Goal: Task Accomplishment & Management: Manage account settings

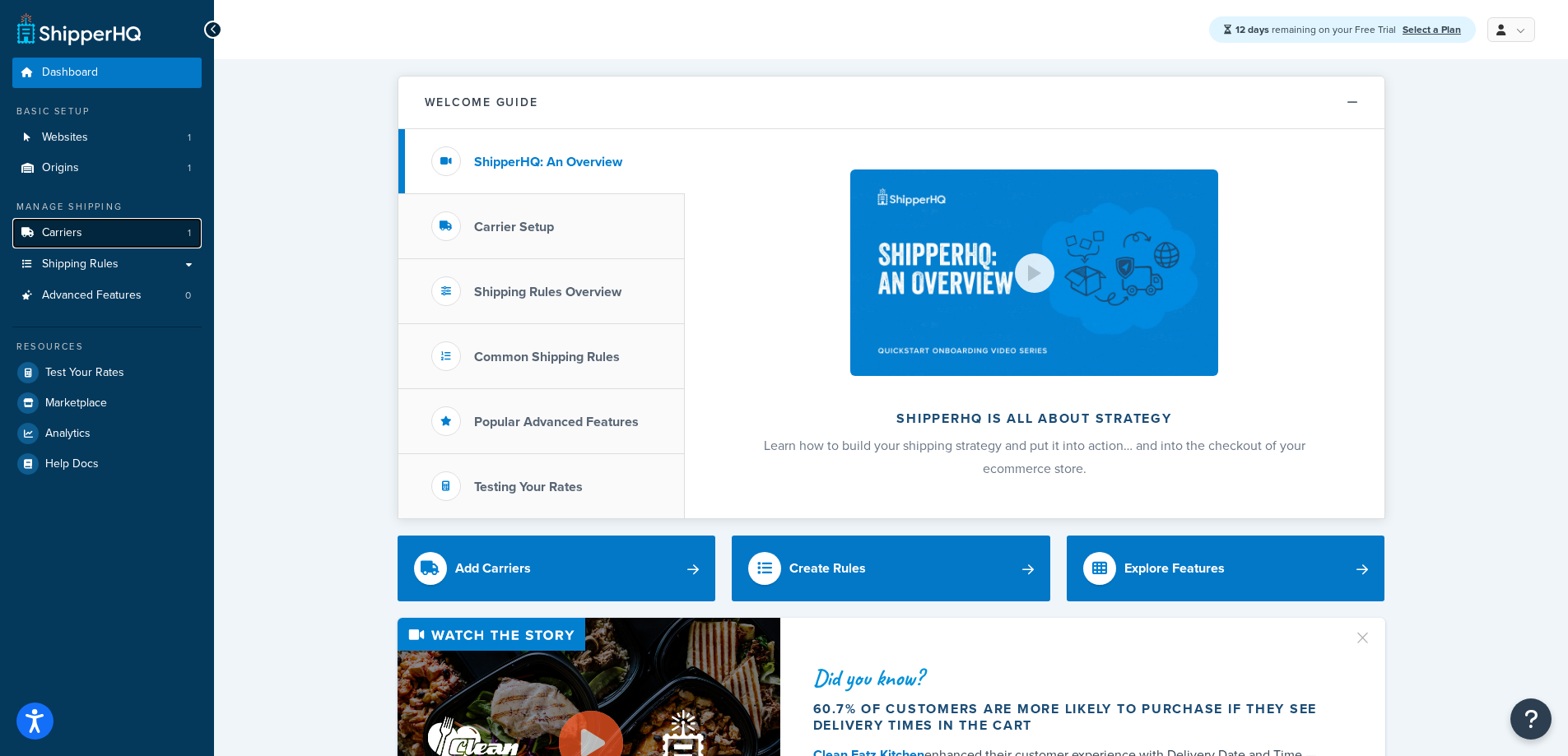
click at [140, 230] on link "Carriers 1" at bounding box center [107, 233] width 189 height 30
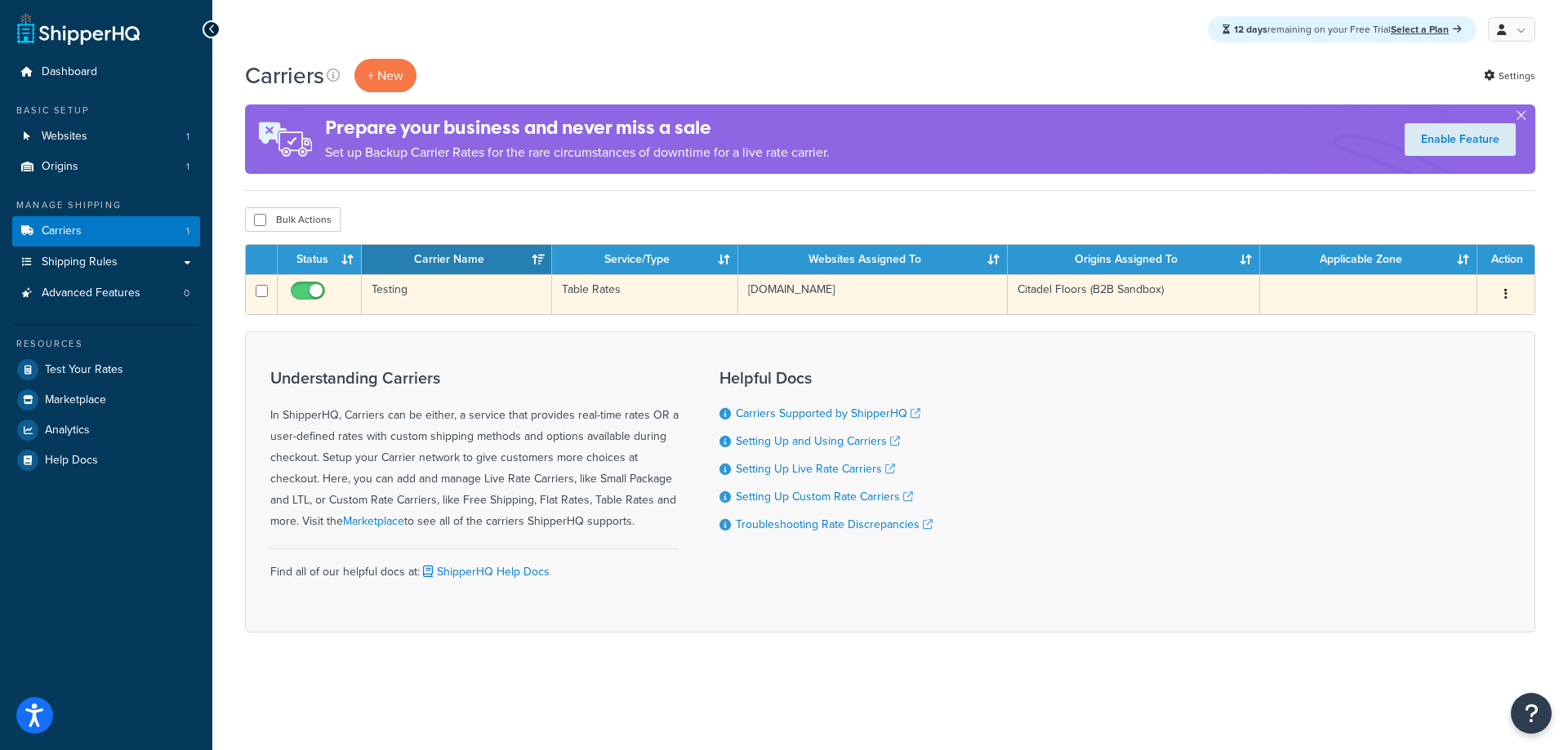
click at [634, 289] on td "Table Rates" at bounding box center [645, 295] width 186 height 40
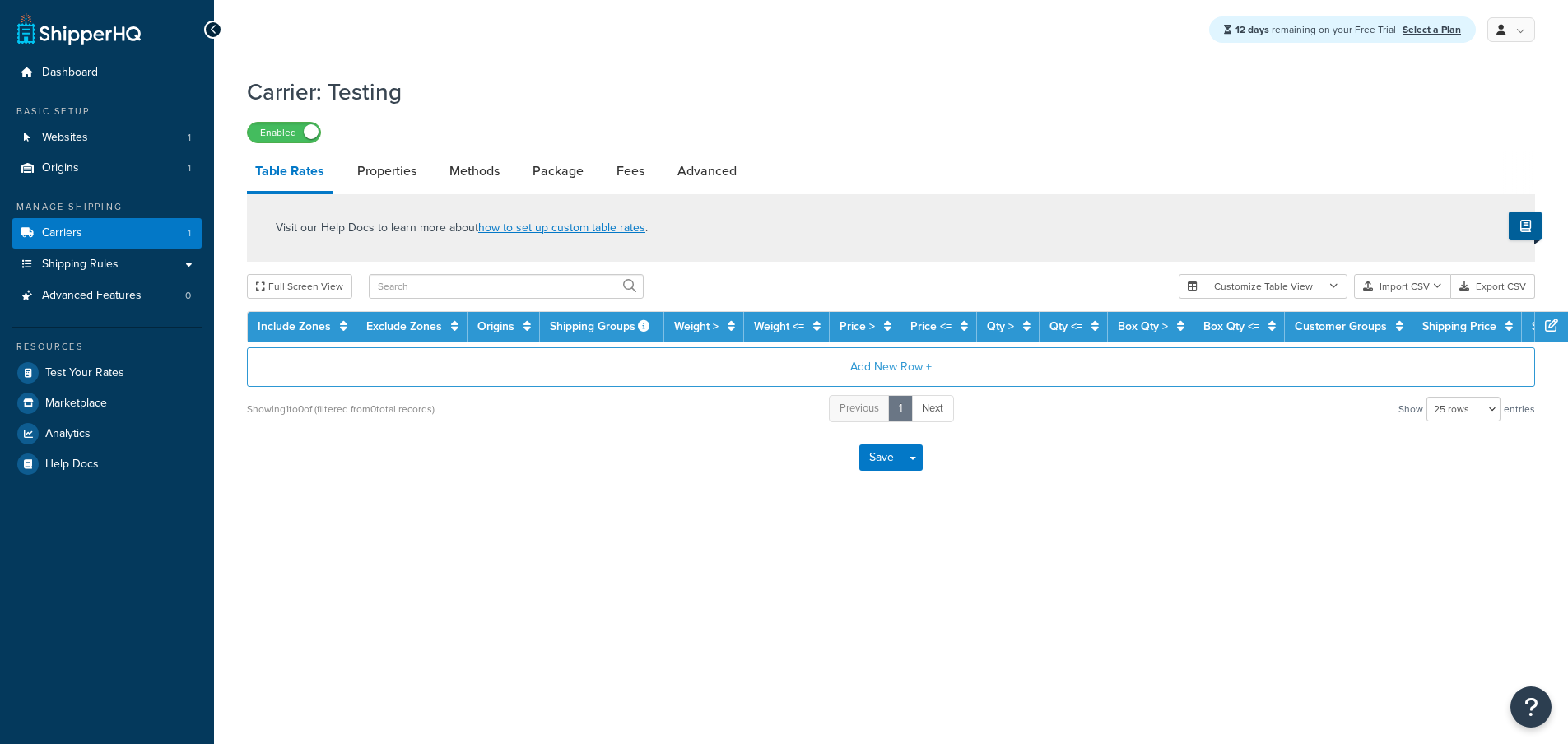
select select "25"
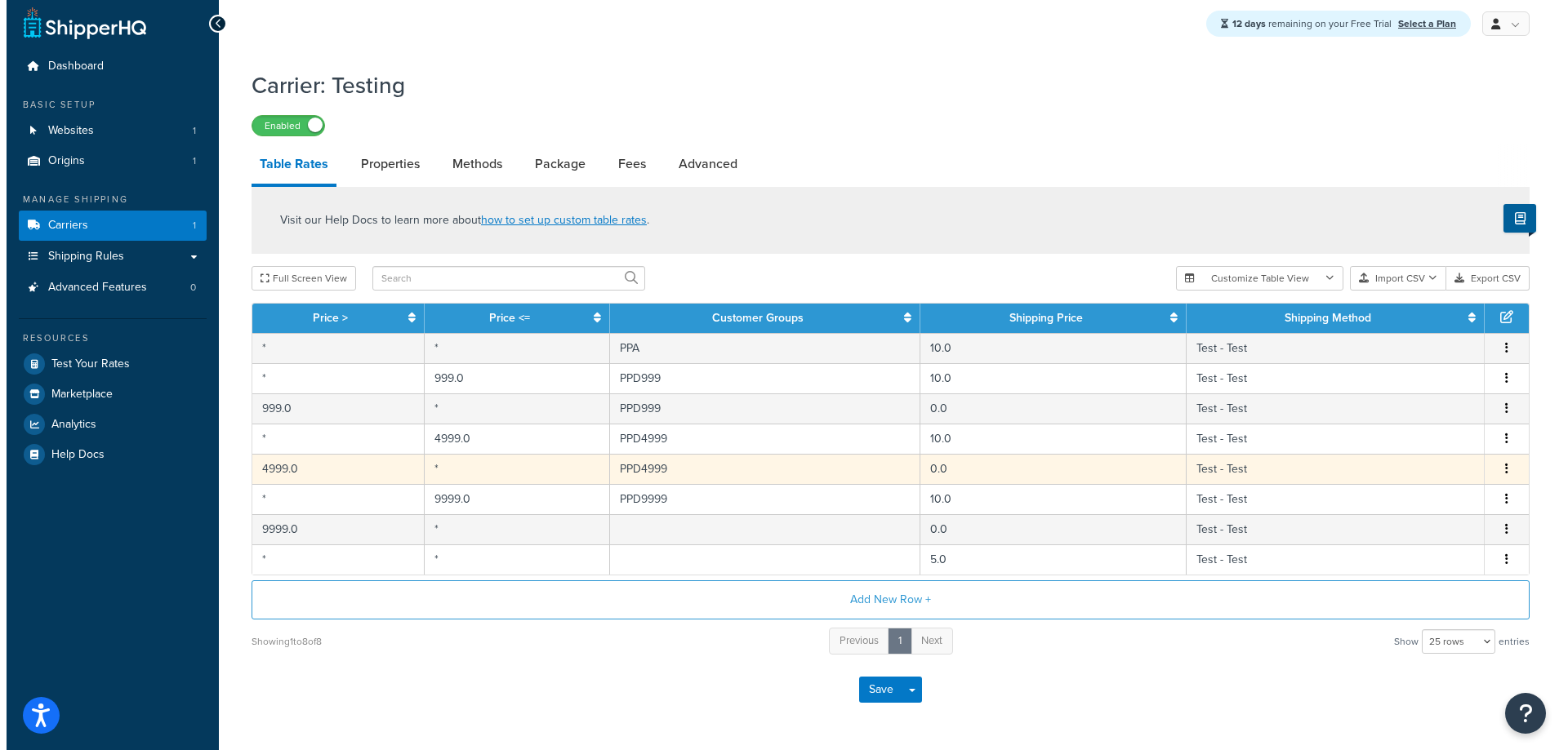
scroll to position [61, 0]
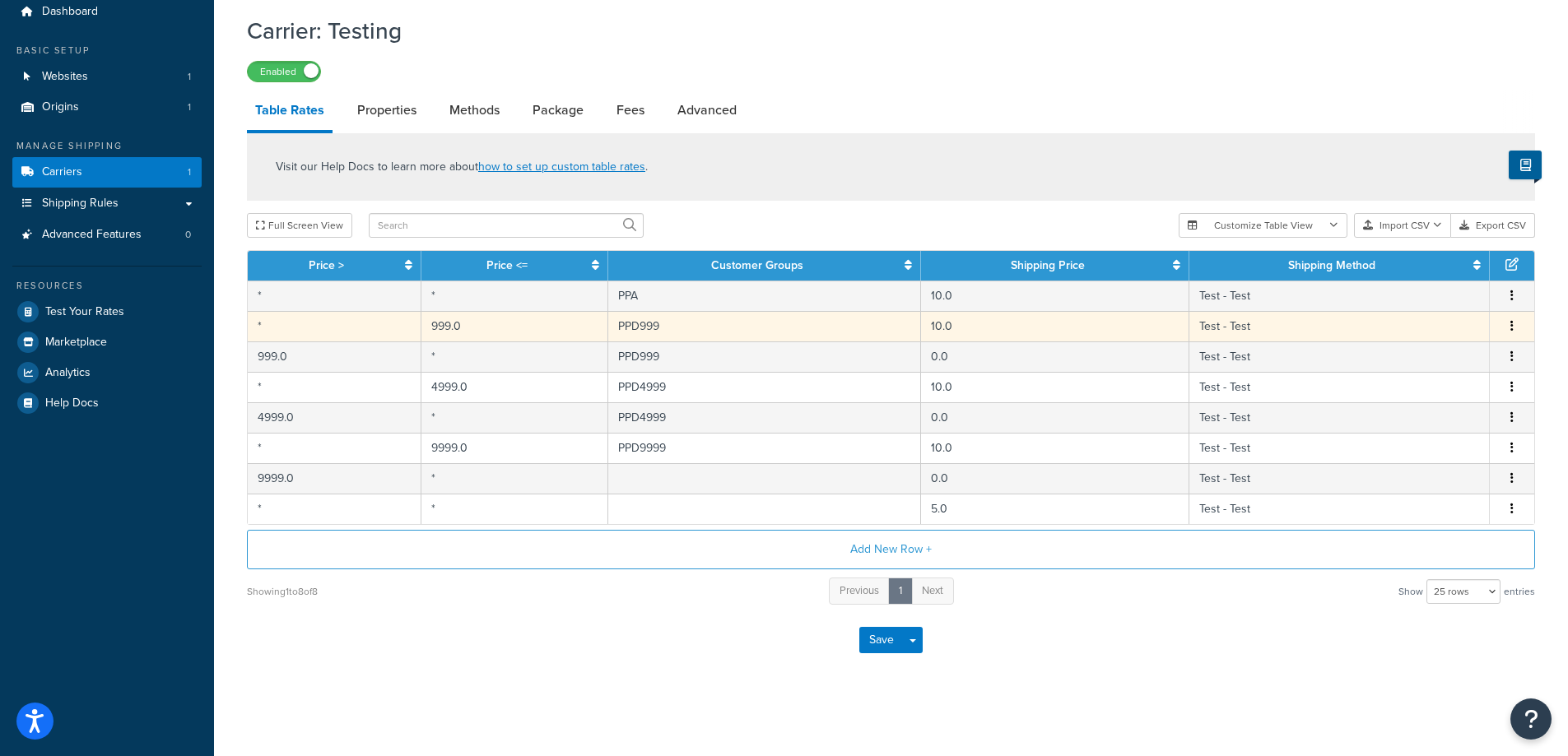
click at [566, 320] on td "999.0" at bounding box center [516, 326] width 187 height 30
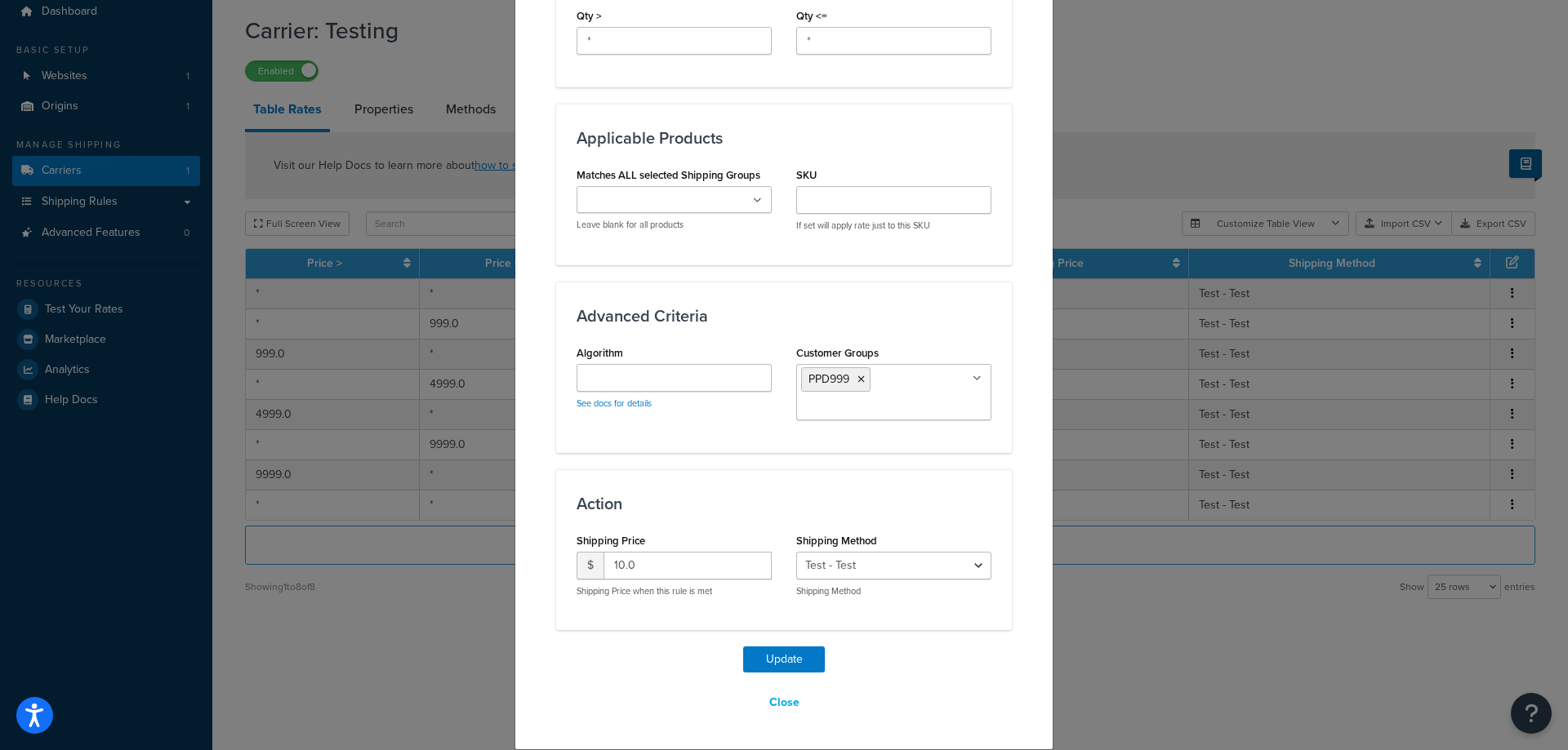
scroll to position [0, 0]
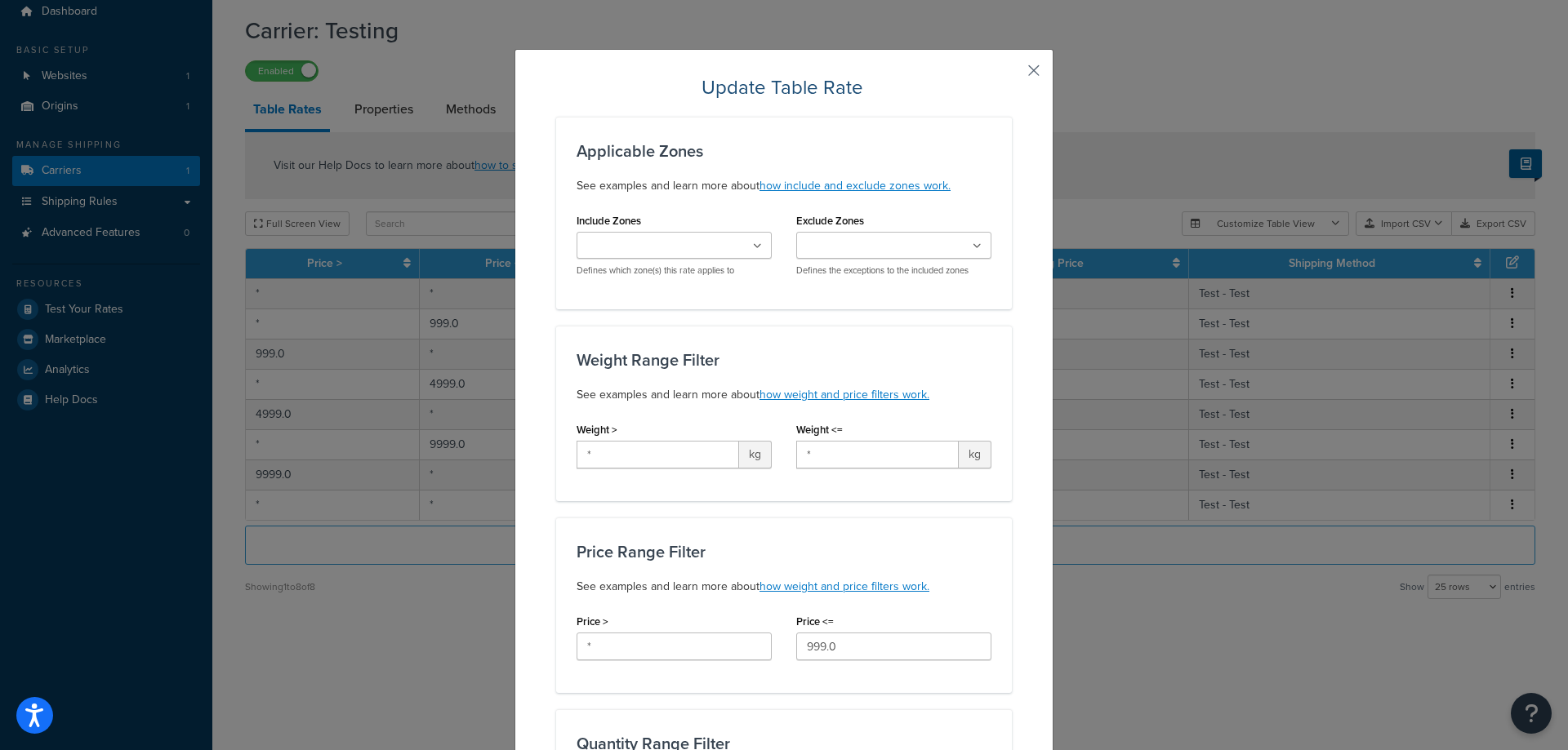
click at [1012, 75] on button "button" at bounding box center [1010, 76] width 4 height 4
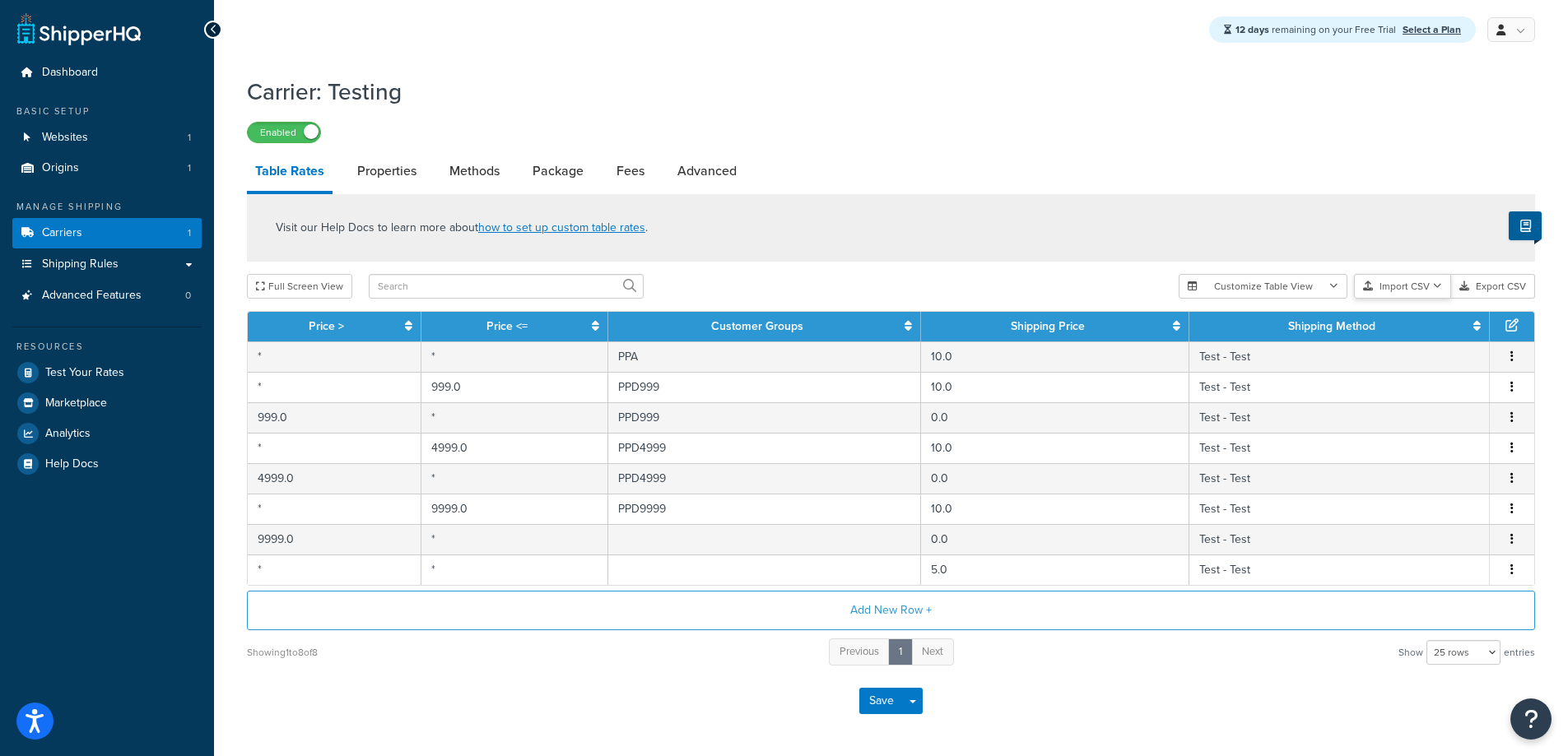
click at [1403, 288] on button "Import CSV" at bounding box center [1403, 286] width 97 height 25
click at [981, 267] on div "Visit our Help Docs to learn more about how to set up custom table rates . Full…" at bounding box center [891, 431] width 1313 height 473
click at [914, 282] on div "Full Screen View" at bounding box center [706, 286] width 919 height 25
click at [1022, 289] on div "Full Screen View" at bounding box center [706, 286] width 919 height 25
click at [883, 617] on button "Add New Row +" at bounding box center [891, 610] width 1289 height 40
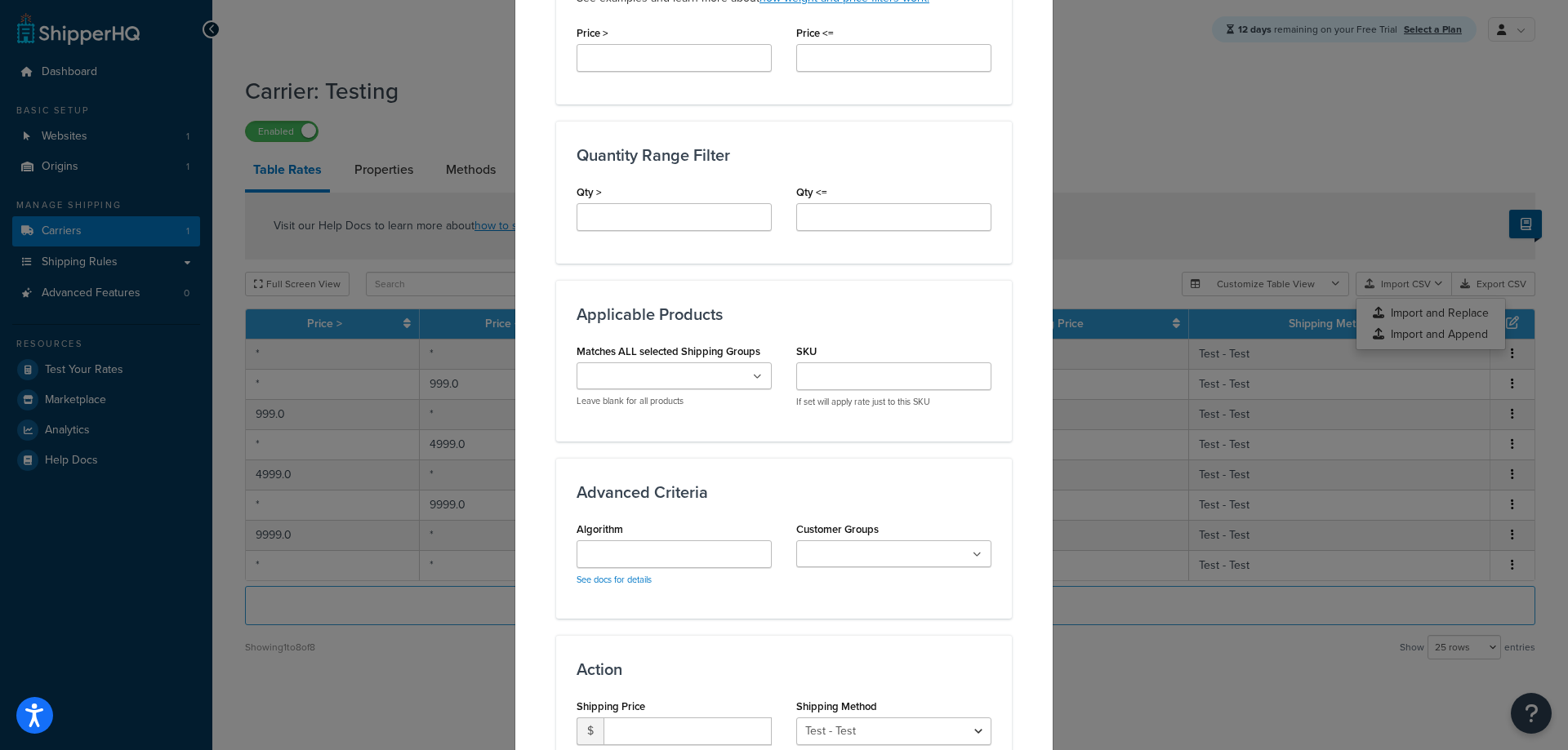
scroll to position [819, 0]
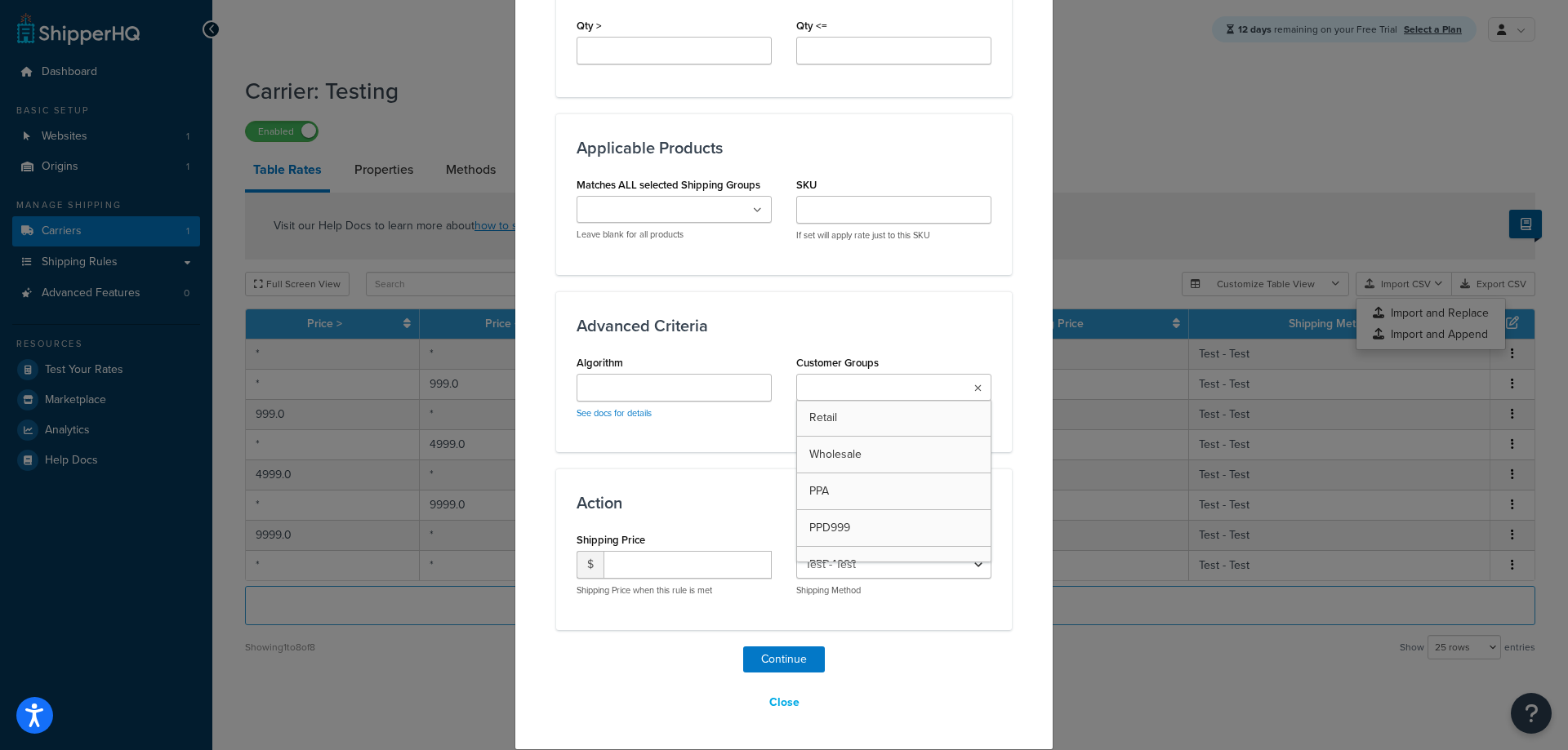
click at [967, 396] on ul at bounding box center [893, 387] width 195 height 27
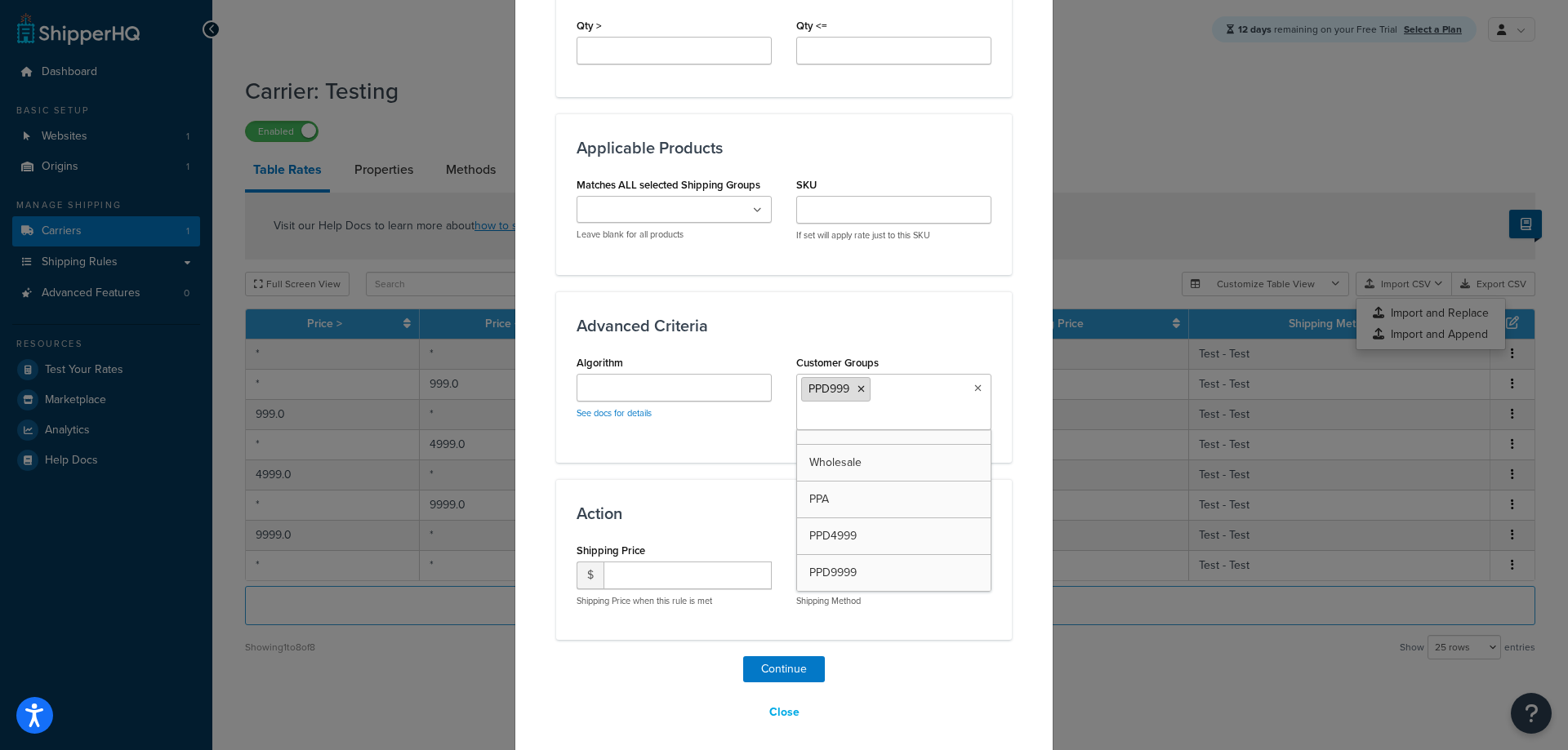
click at [857, 389] on icon at bounding box center [861, 389] width 7 height 10
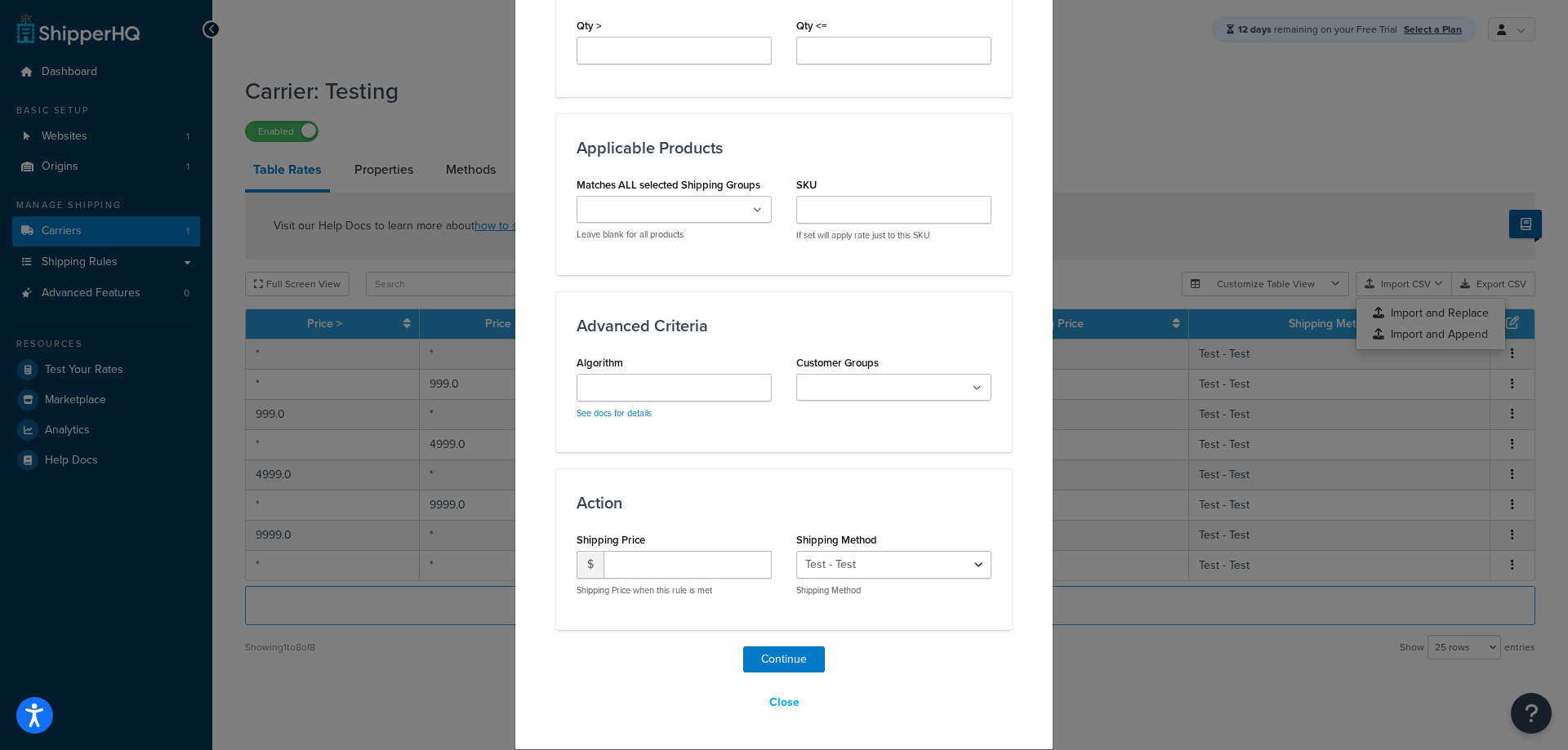
click at [1111, 290] on div "Create Table Rate Define your own rates according to any combination of destina…" at bounding box center [784, 375] width 1568 height 750
click at [781, 702] on button "Close" at bounding box center [784, 704] width 52 height 28
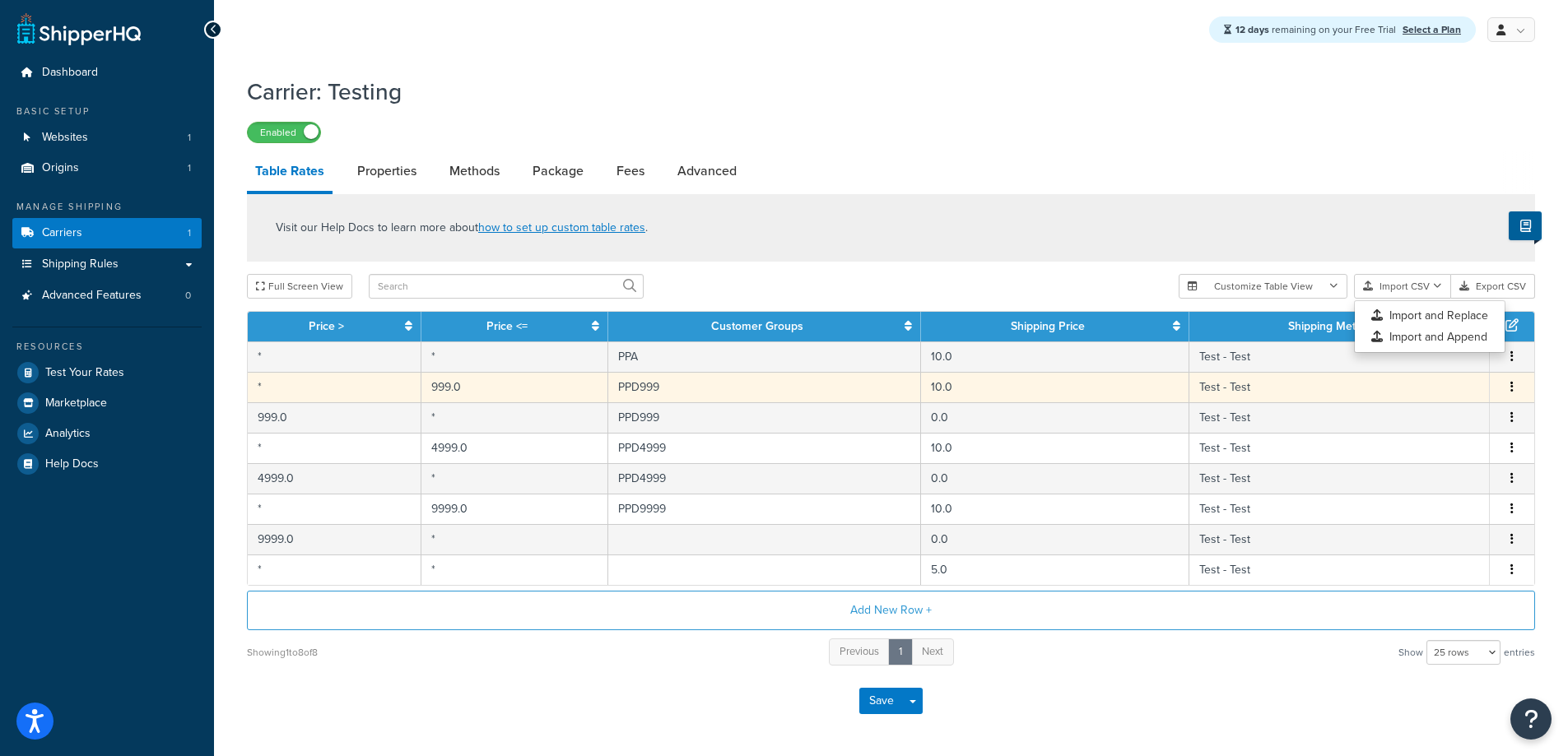
click at [670, 387] on td "PPD999" at bounding box center [765, 387] width 313 height 30
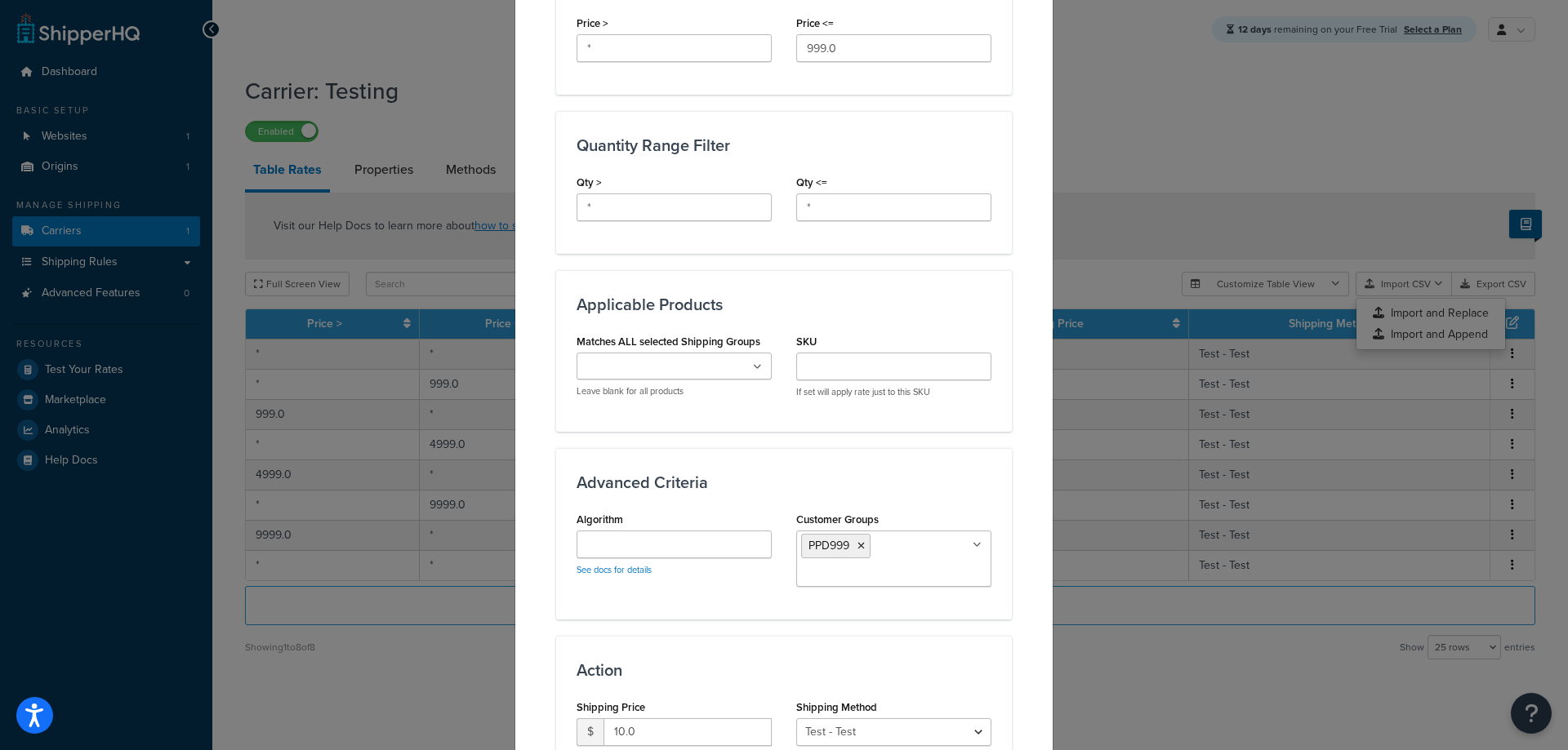
scroll to position [765, 0]
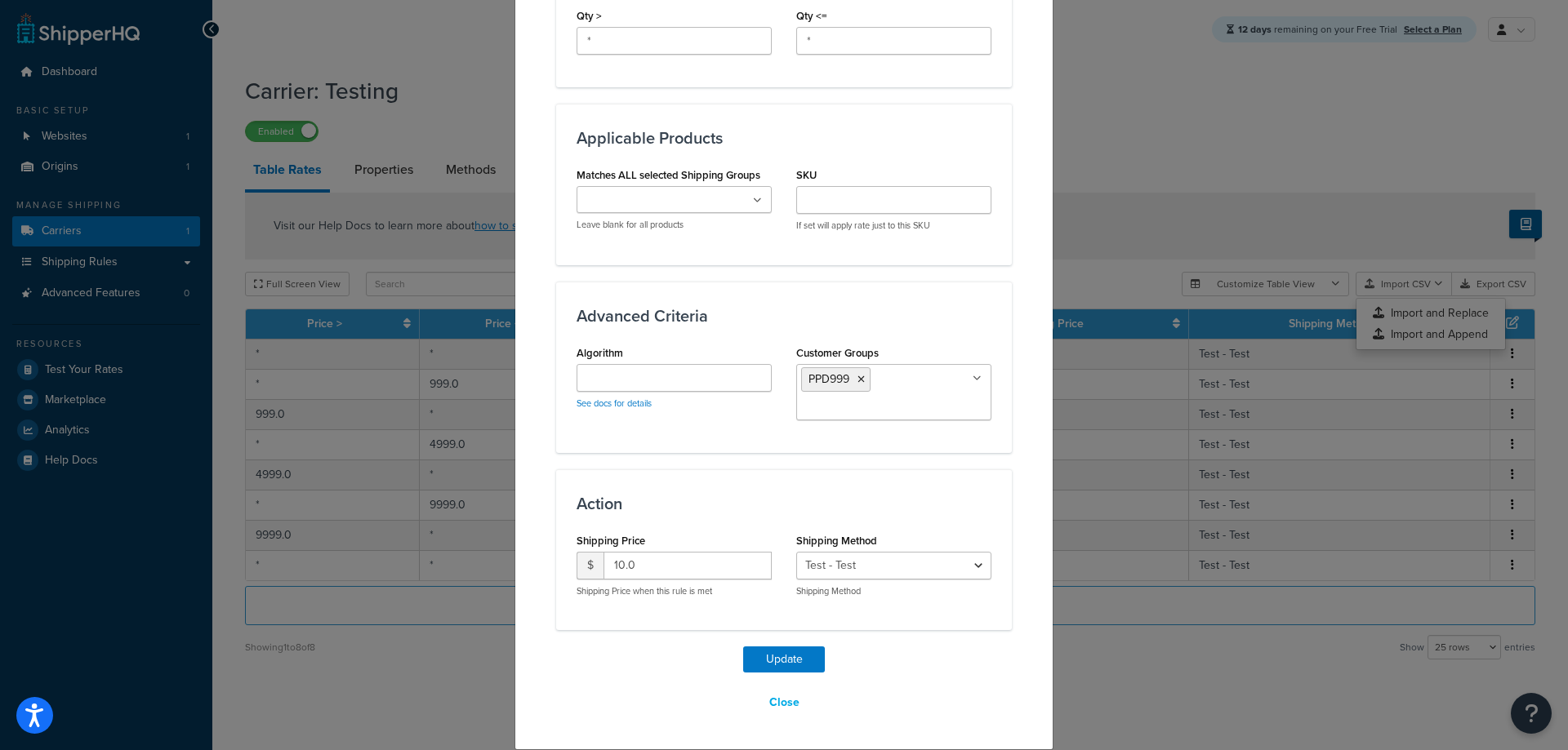
click at [902, 390] on ul "PPD999" at bounding box center [893, 392] width 195 height 56
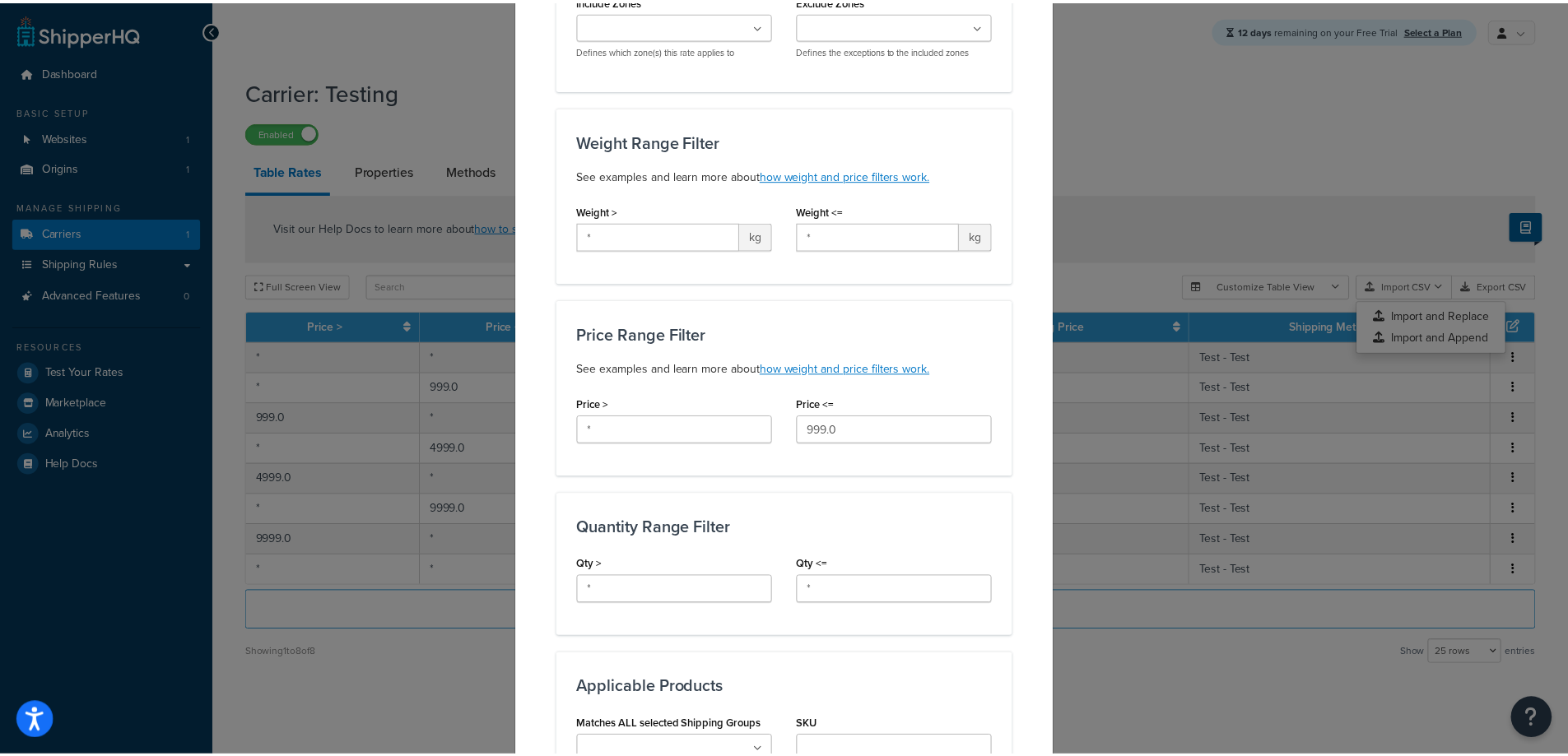
scroll to position [0, 0]
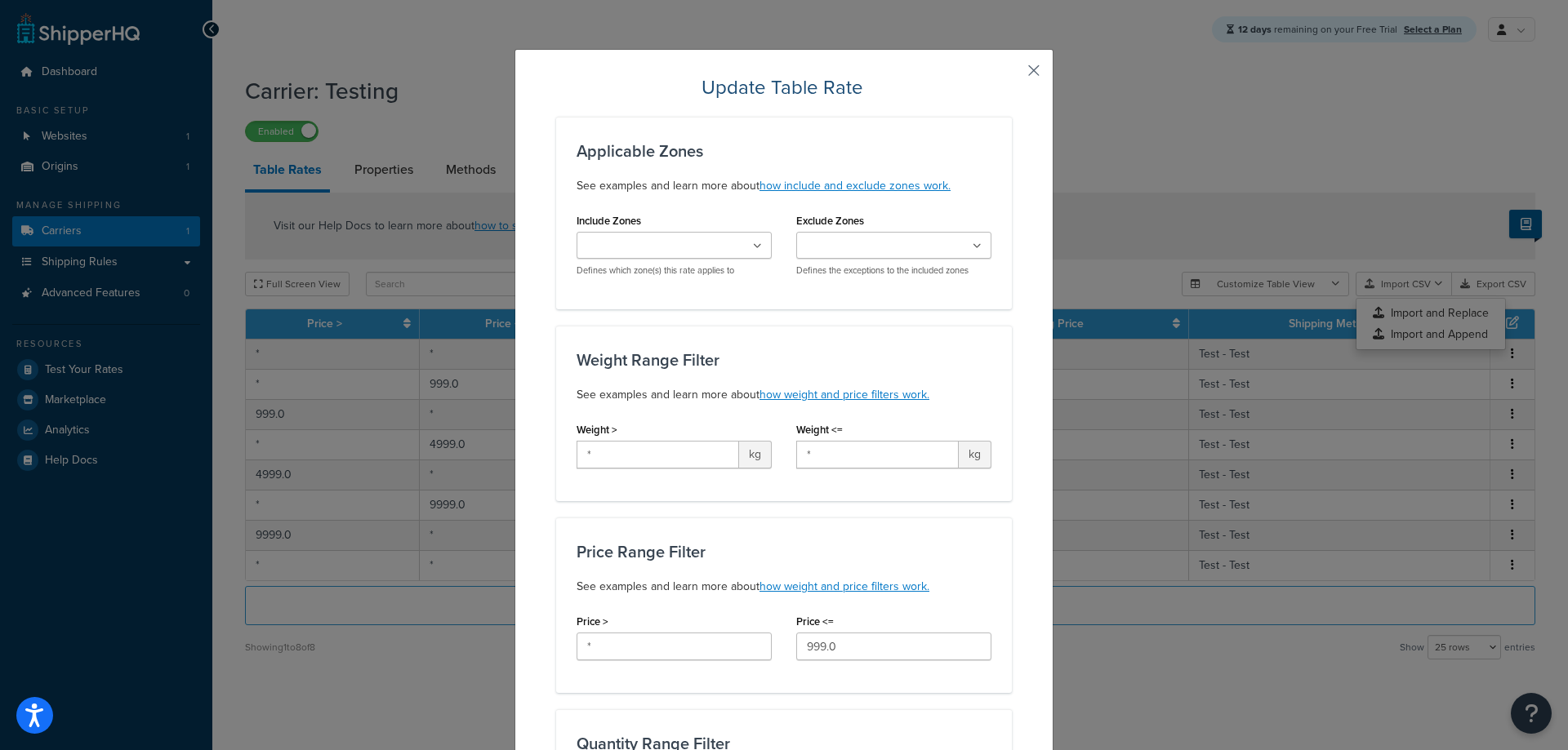
click at [1012, 75] on button "button" at bounding box center [1010, 76] width 4 height 4
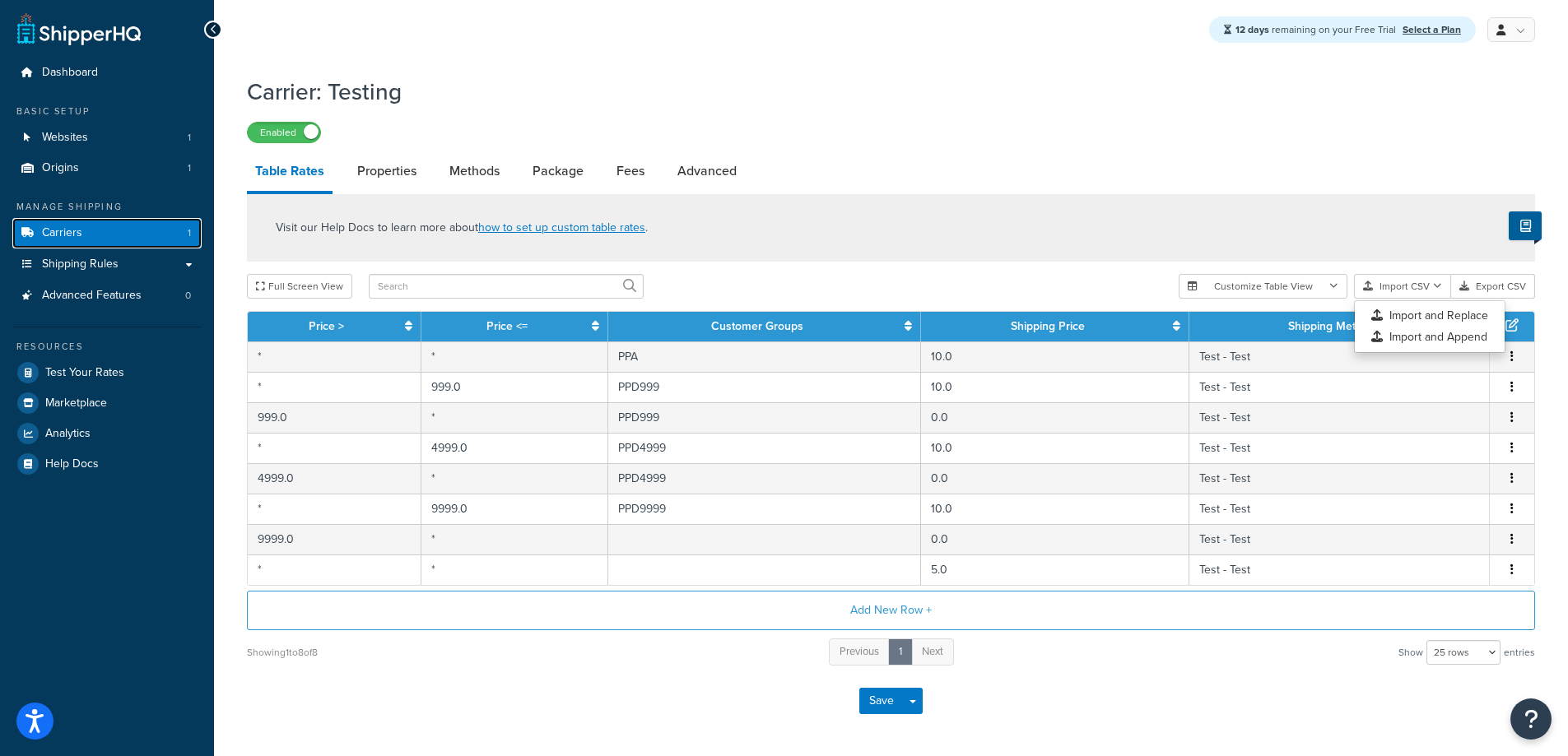
click at [146, 230] on link "Carriers 1" at bounding box center [107, 233] width 189 height 30
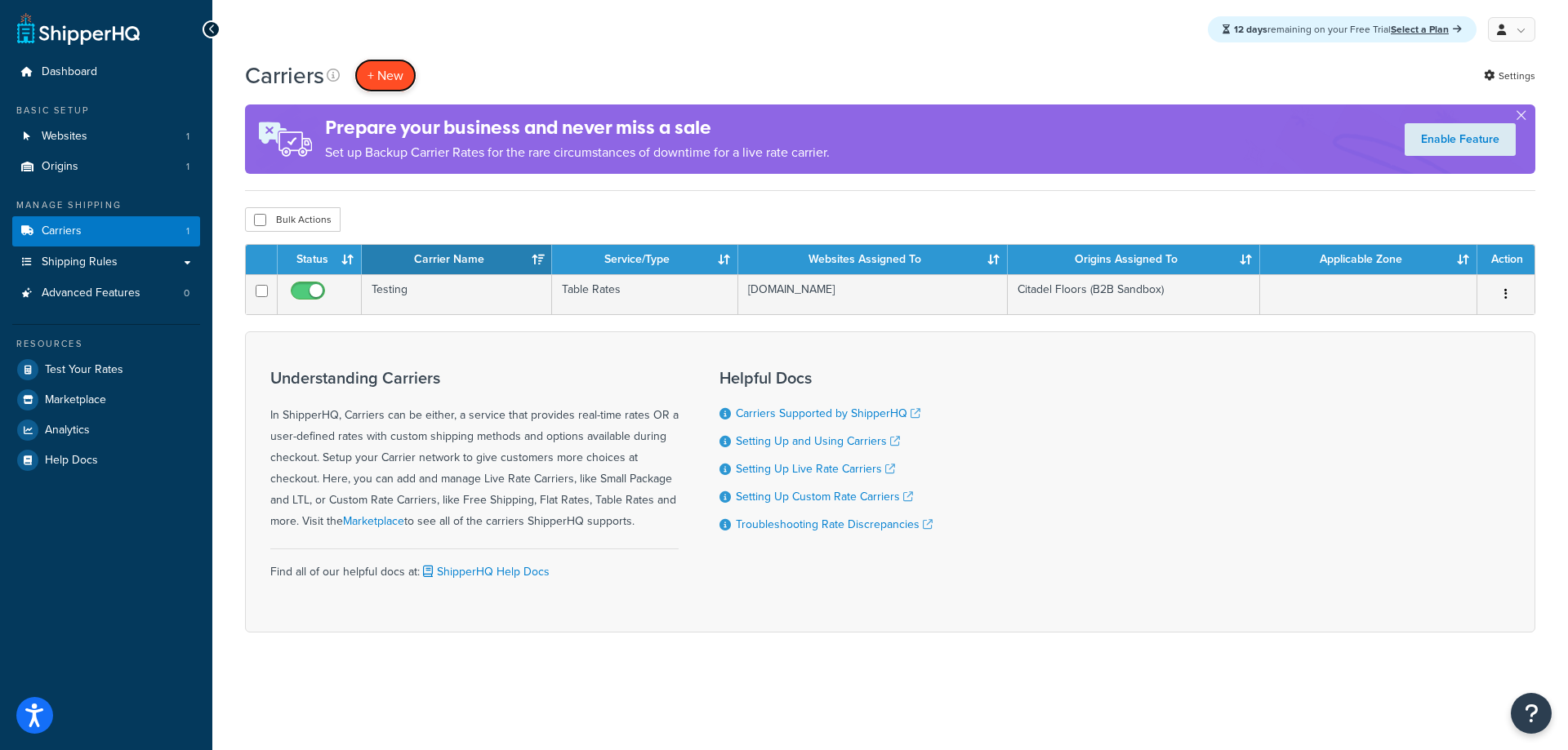
click at [378, 73] on button "+ New" at bounding box center [385, 75] width 62 height 33
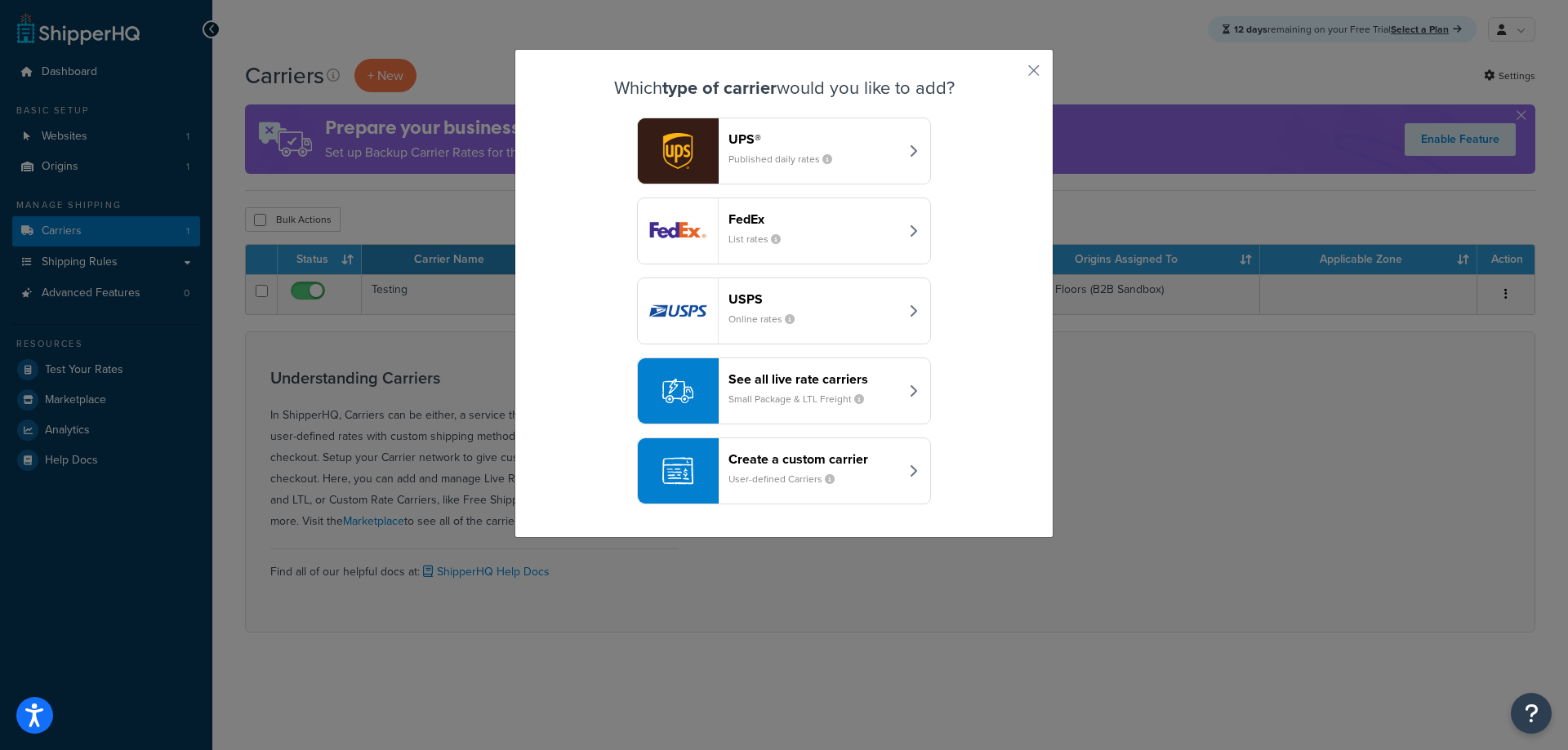
click at [820, 219] on header "FedEx" at bounding box center [813, 219] width 171 height 16
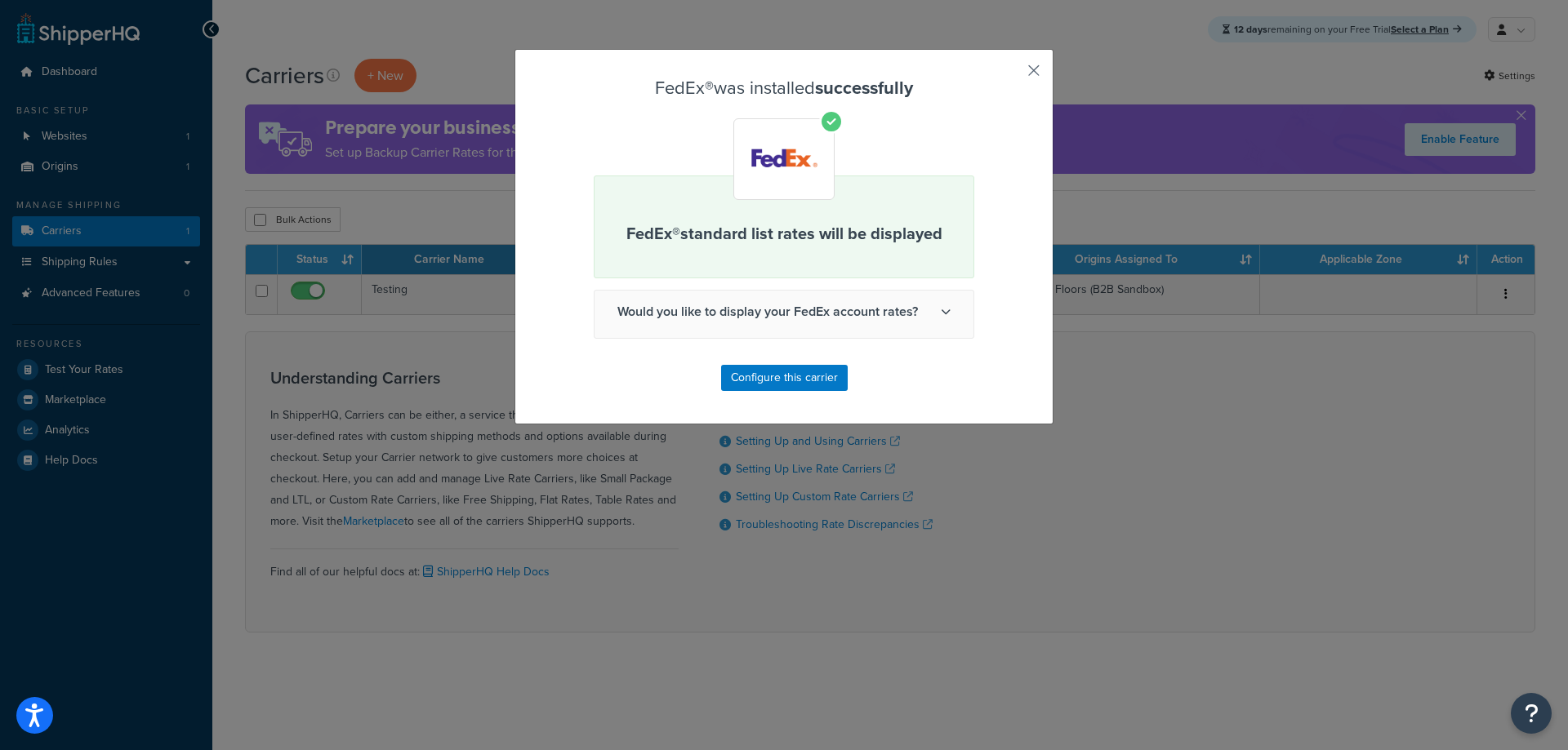
click at [1012, 75] on button "button" at bounding box center [1010, 76] width 4 height 4
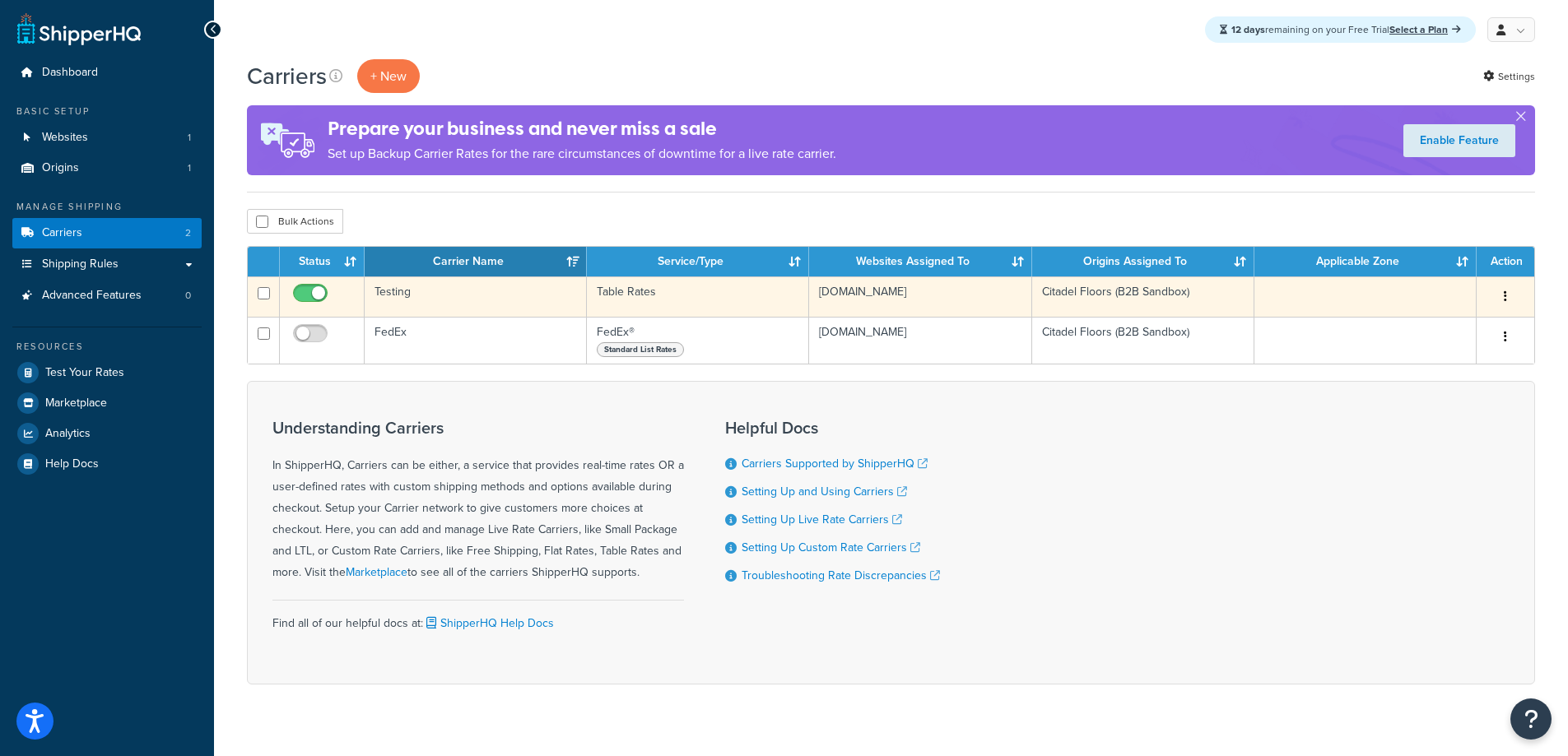
click at [716, 304] on td "Table Rates" at bounding box center [698, 297] width 222 height 41
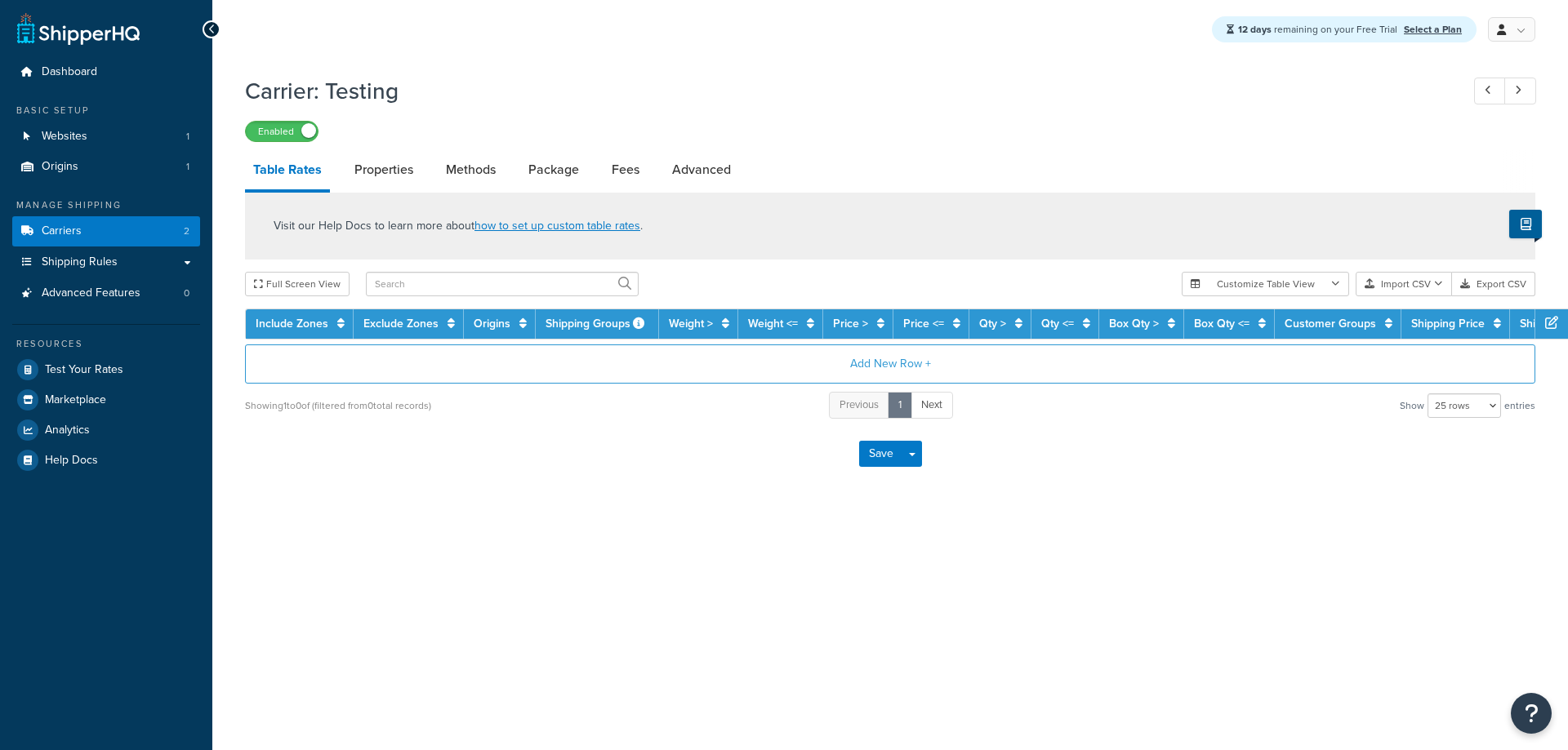
select select "25"
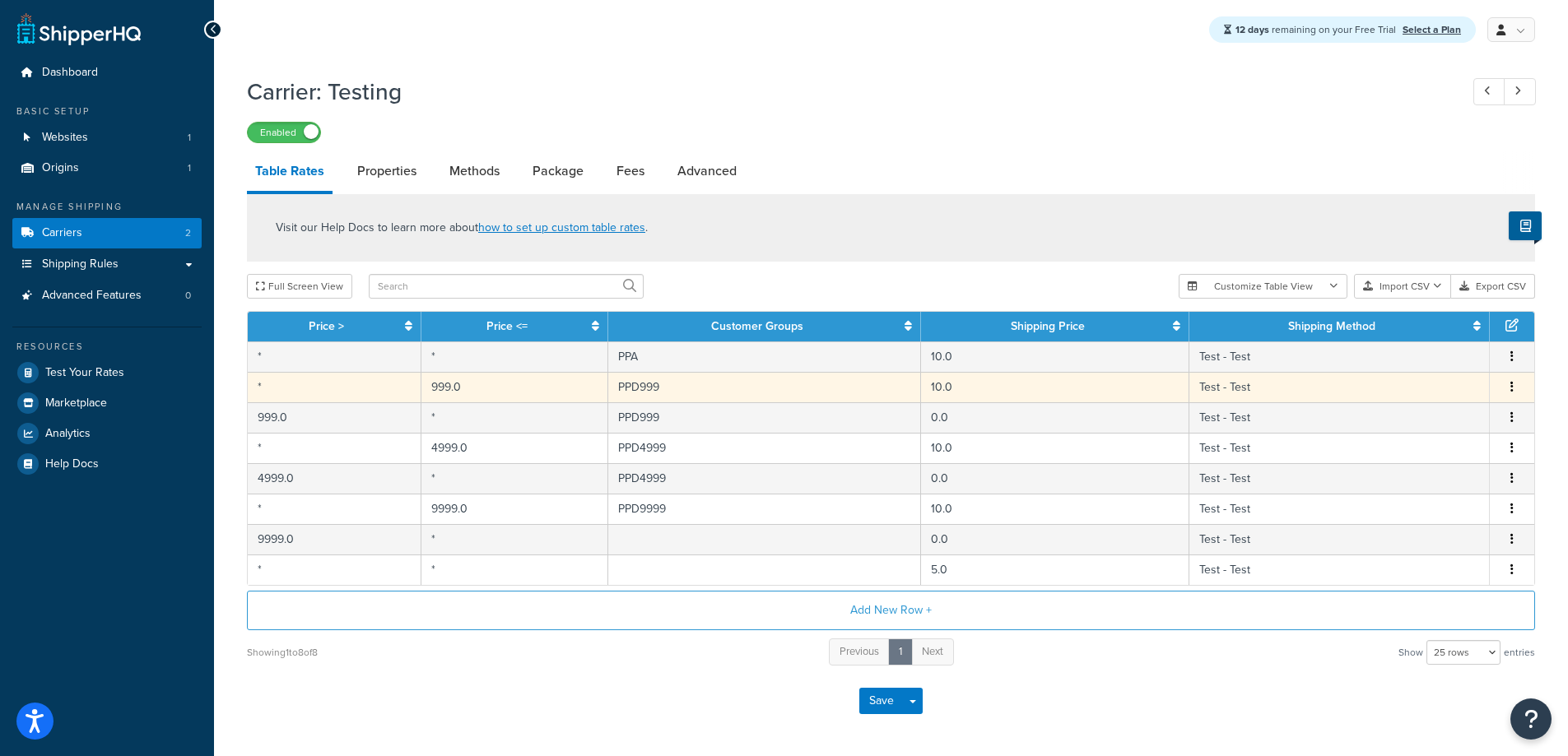
click at [706, 385] on td "PPD999" at bounding box center [765, 387] width 313 height 30
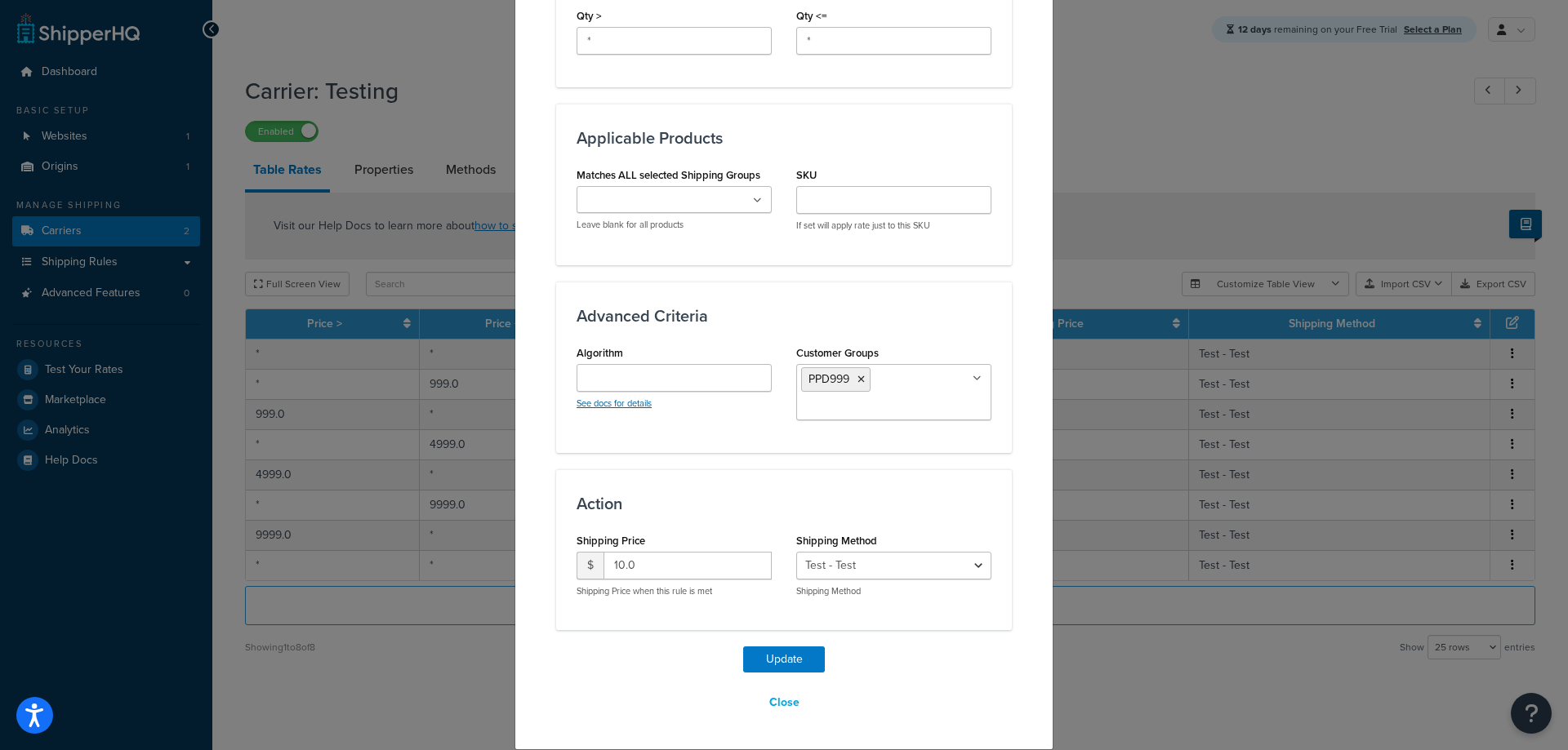
scroll to position [602, 0]
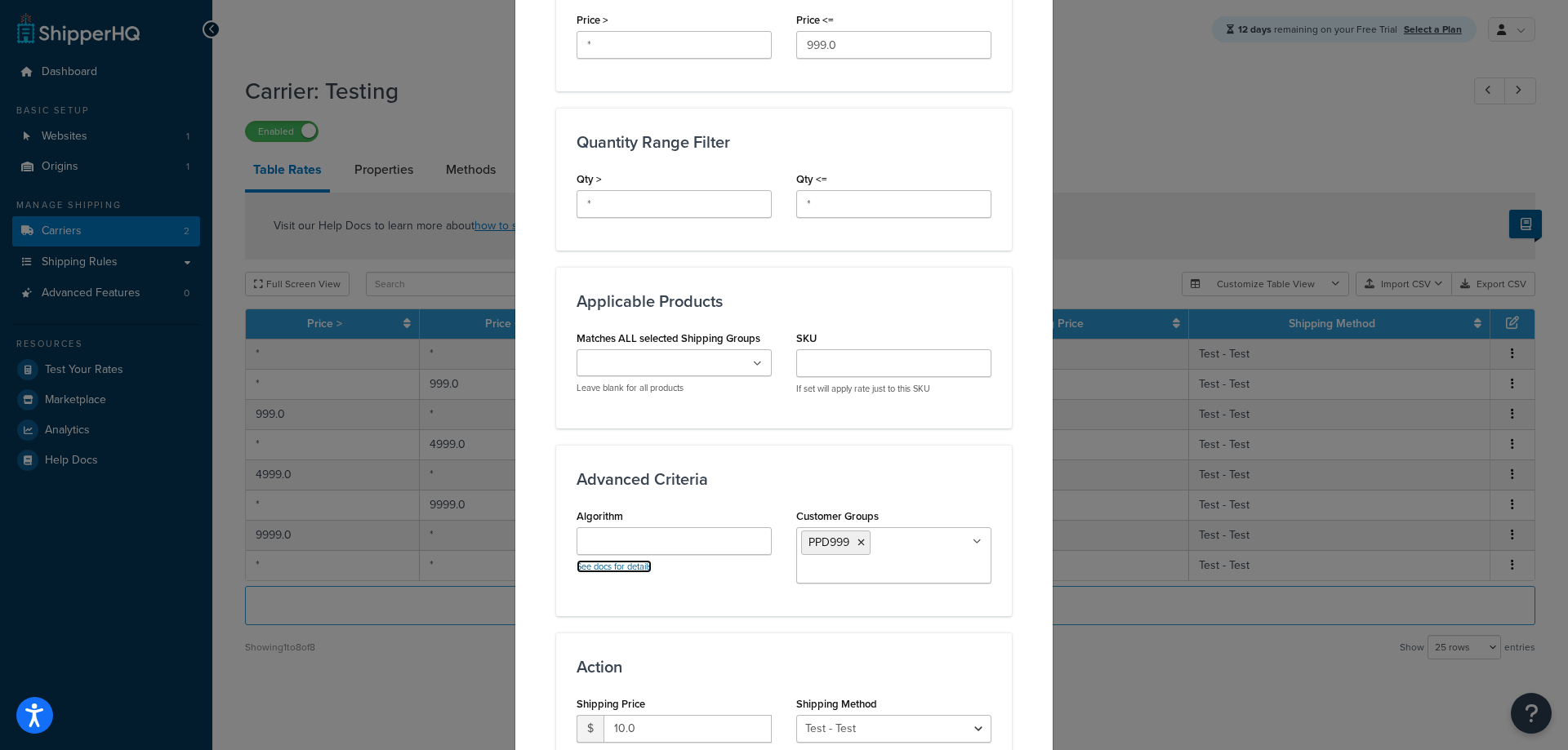
click at [610, 566] on link "See docs for details" at bounding box center [614, 566] width 75 height 13
